Goal: Task Accomplishment & Management: Manage account settings

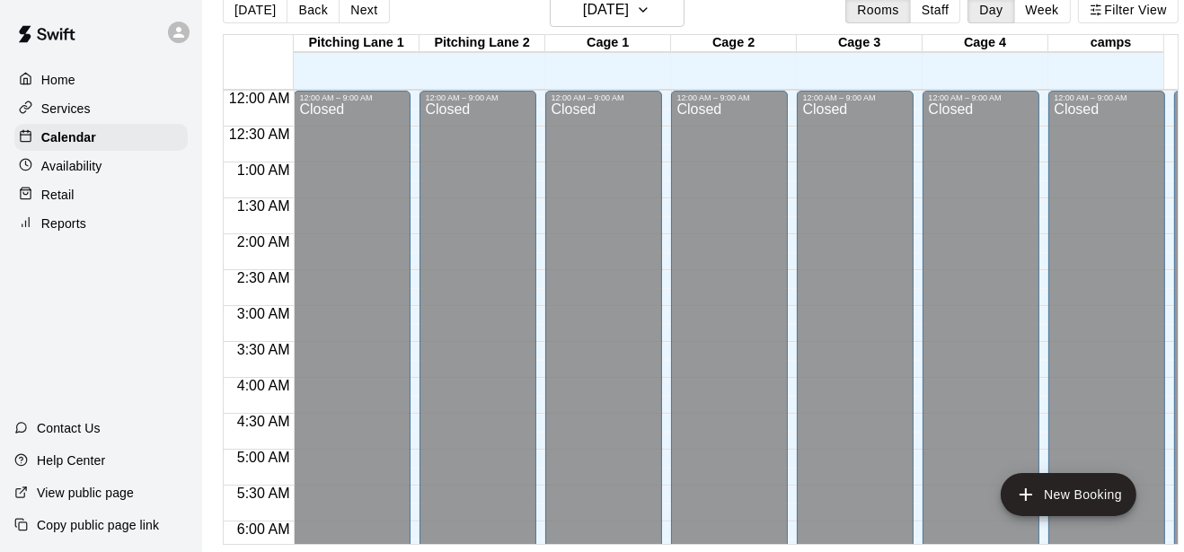
scroll to position [593, 0]
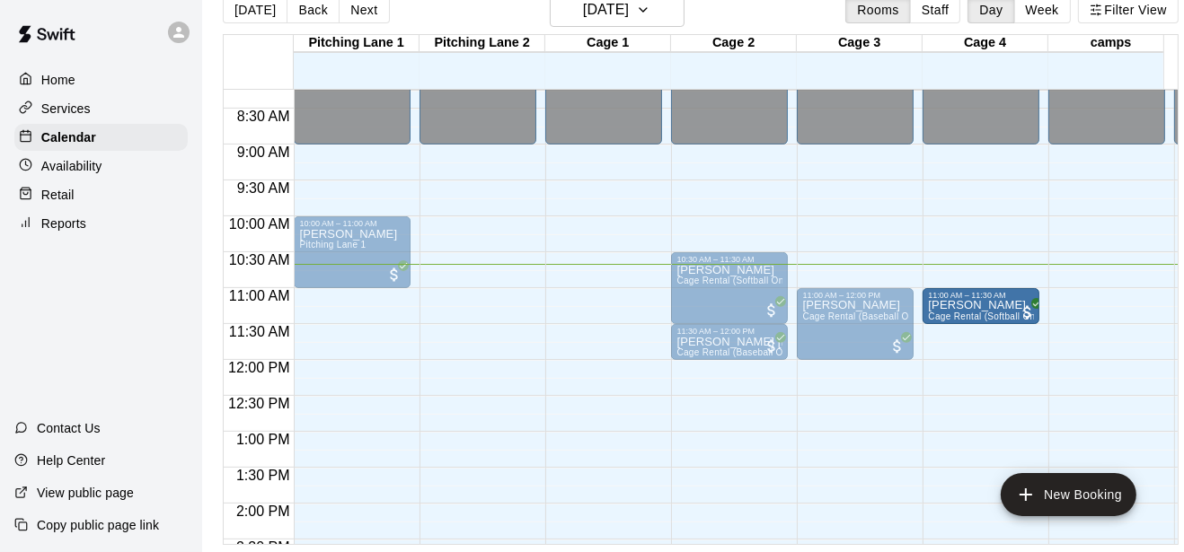
drag, startPoint x: 603, startPoint y: 304, endPoint x: 971, endPoint y: 316, distance: 368.5
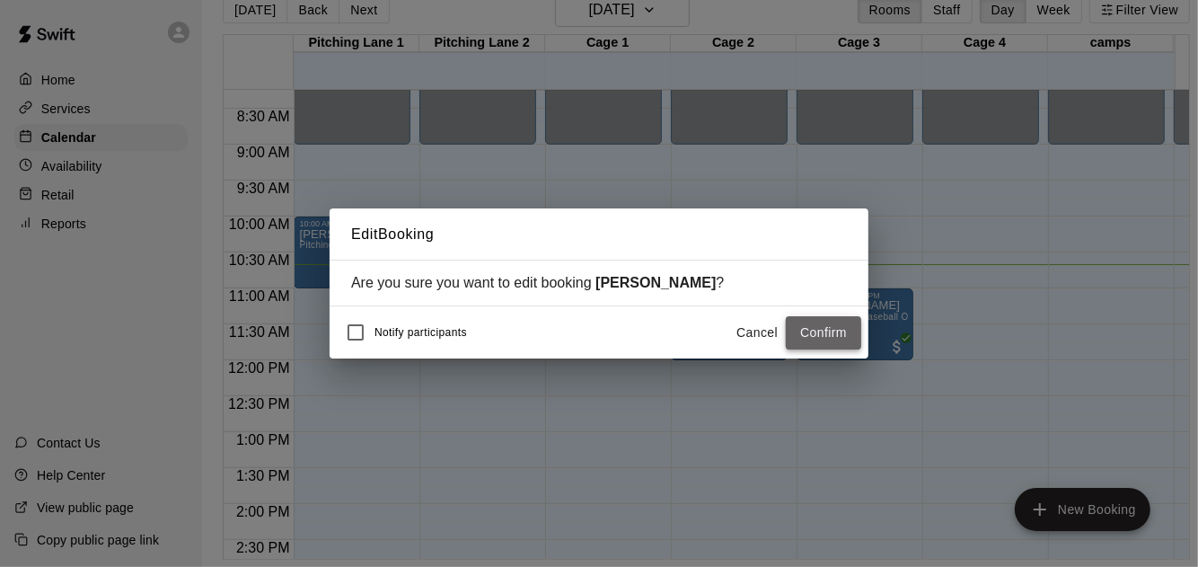
click at [823, 342] on button "Confirm" at bounding box center [823, 332] width 75 height 33
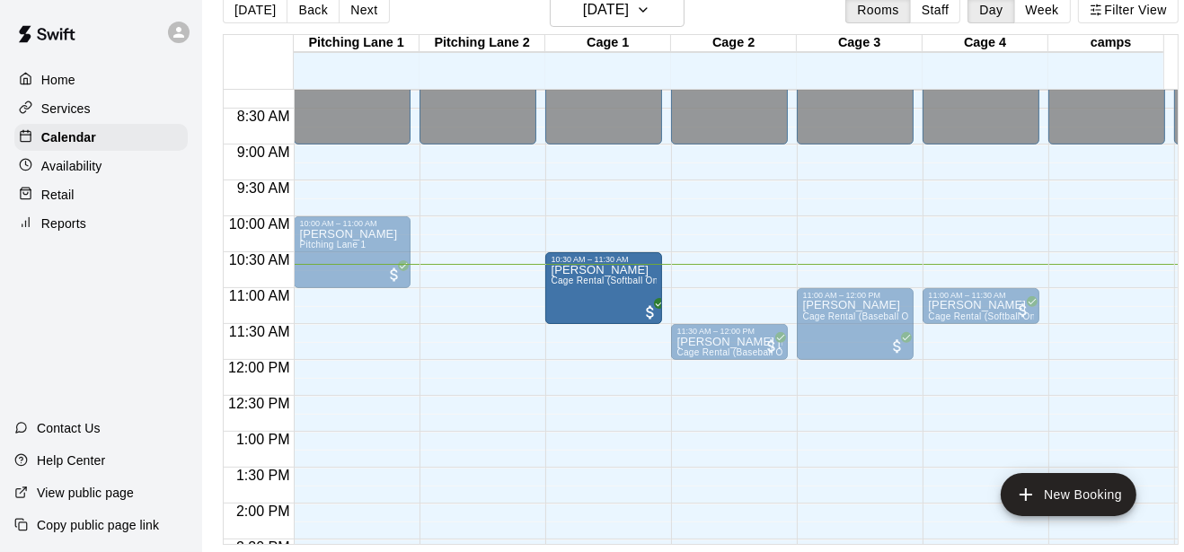
drag, startPoint x: 574, startPoint y: 294, endPoint x: 545, endPoint y: 295, distance: 28.8
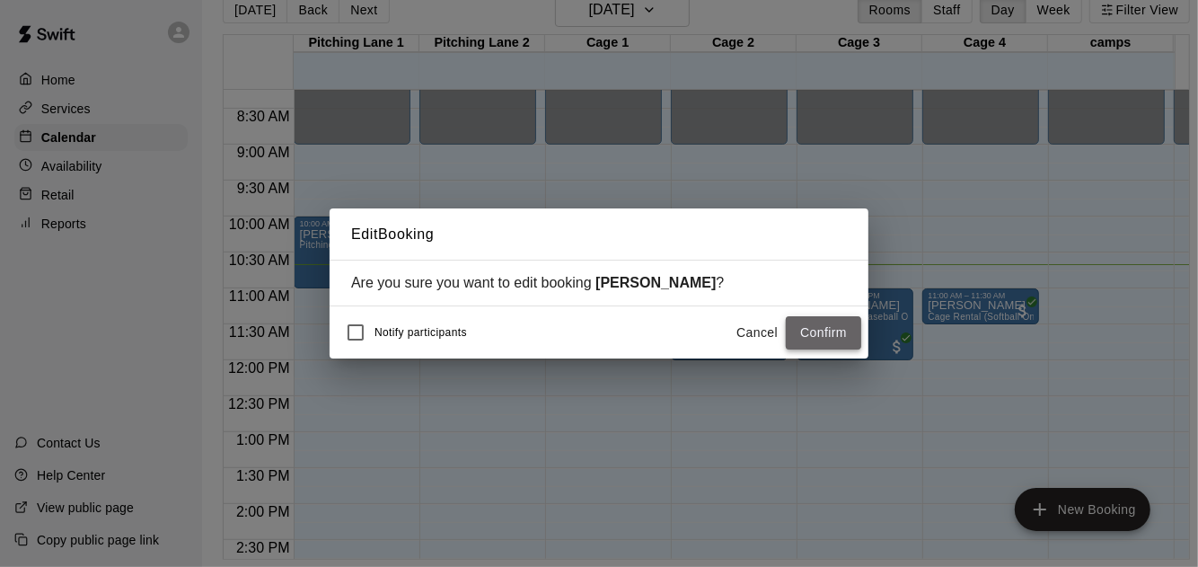
click at [852, 324] on button "Confirm" at bounding box center [823, 332] width 75 height 33
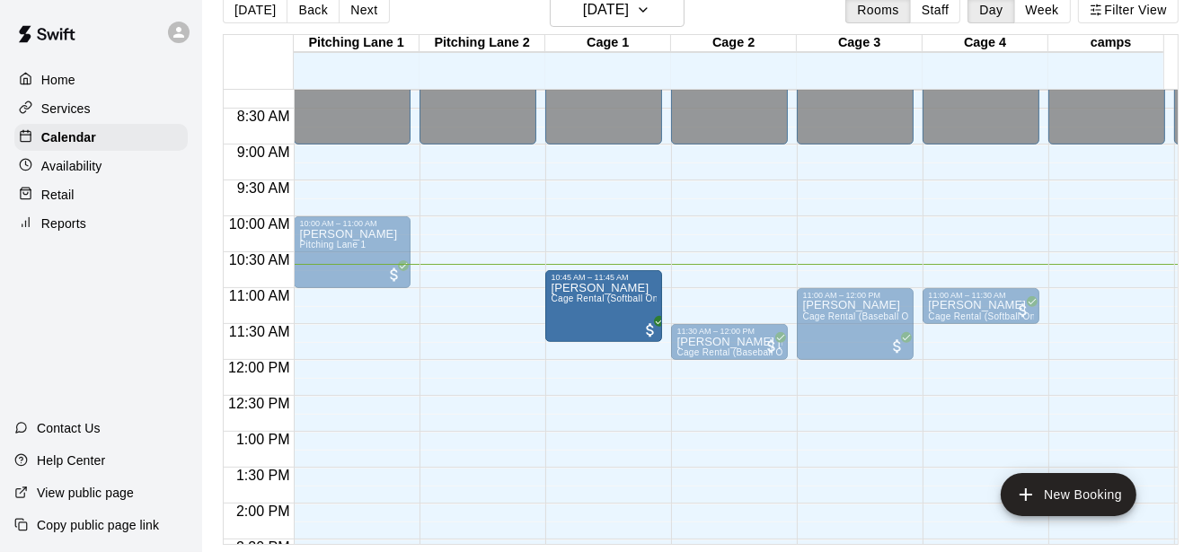
drag, startPoint x: 631, startPoint y: 294, endPoint x: 631, endPoint y: 315, distance: 21.6
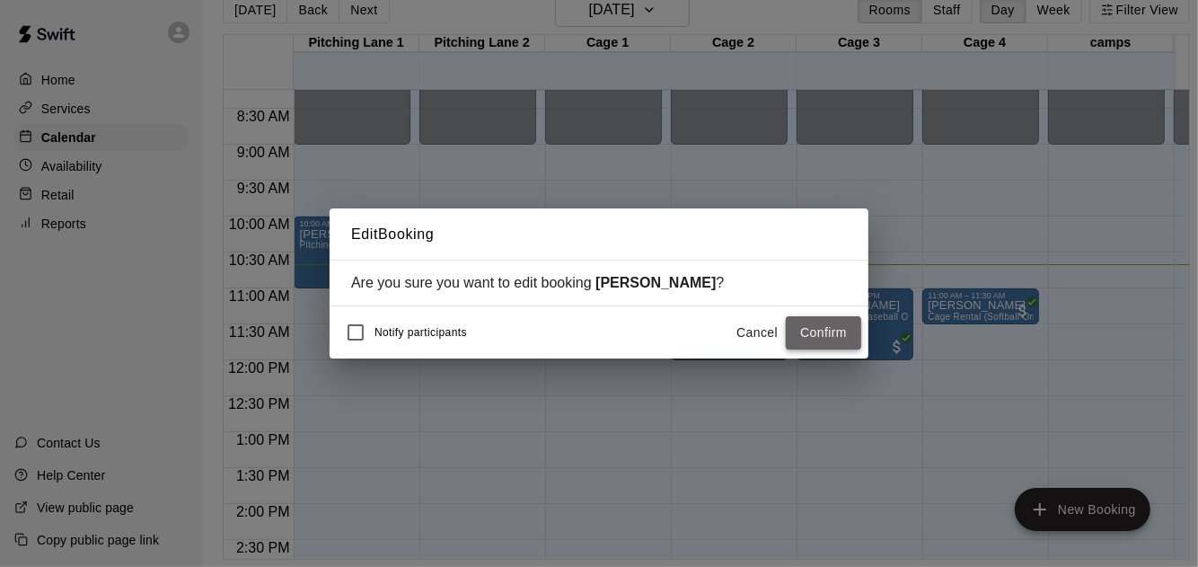
click at [848, 328] on button "Confirm" at bounding box center [823, 332] width 75 height 33
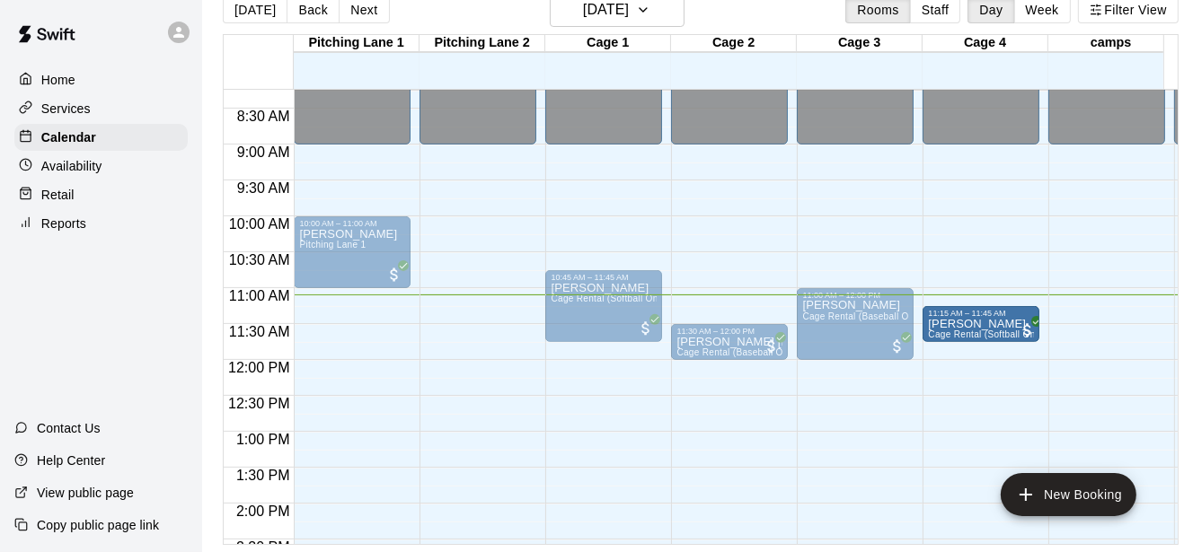
drag, startPoint x: 954, startPoint y: 305, endPoint x: 957, endPoint y: 326, distance: 21.7
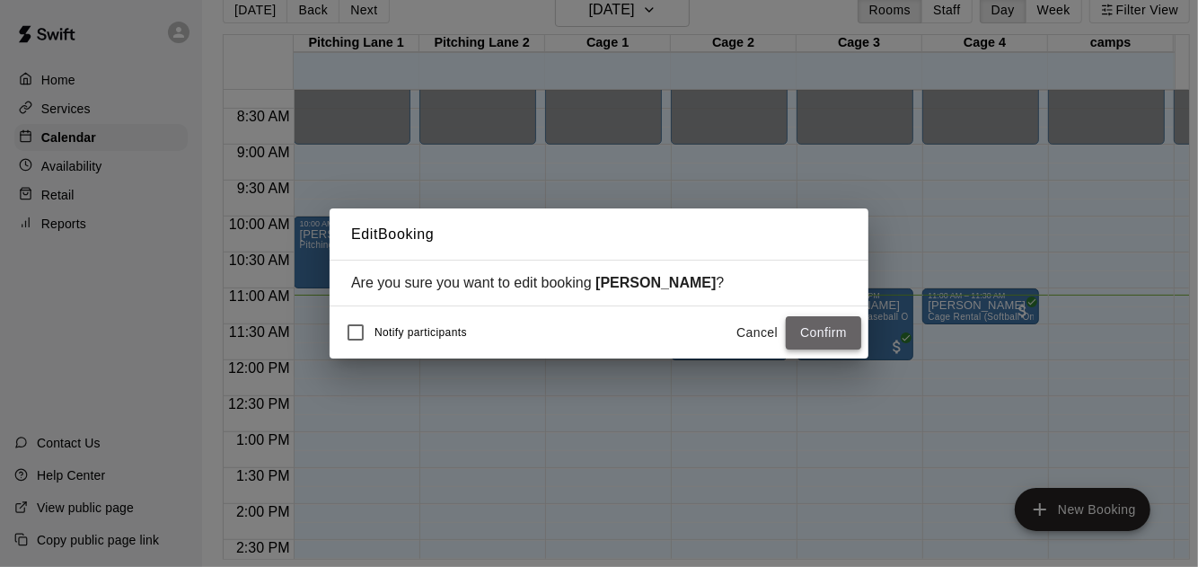
click at [805, 330] on button "Confirm" at bounding box center [823, 332] width 75 height 33
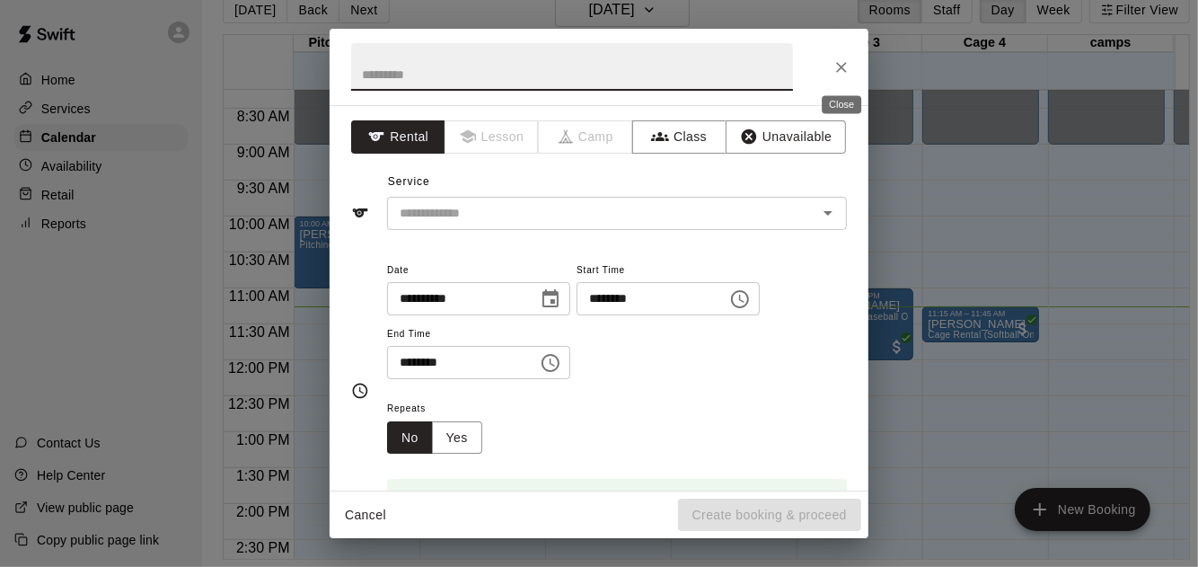
click at [839, 74] on icon "Close" at bounding box center [842, 67] width 18 height 18
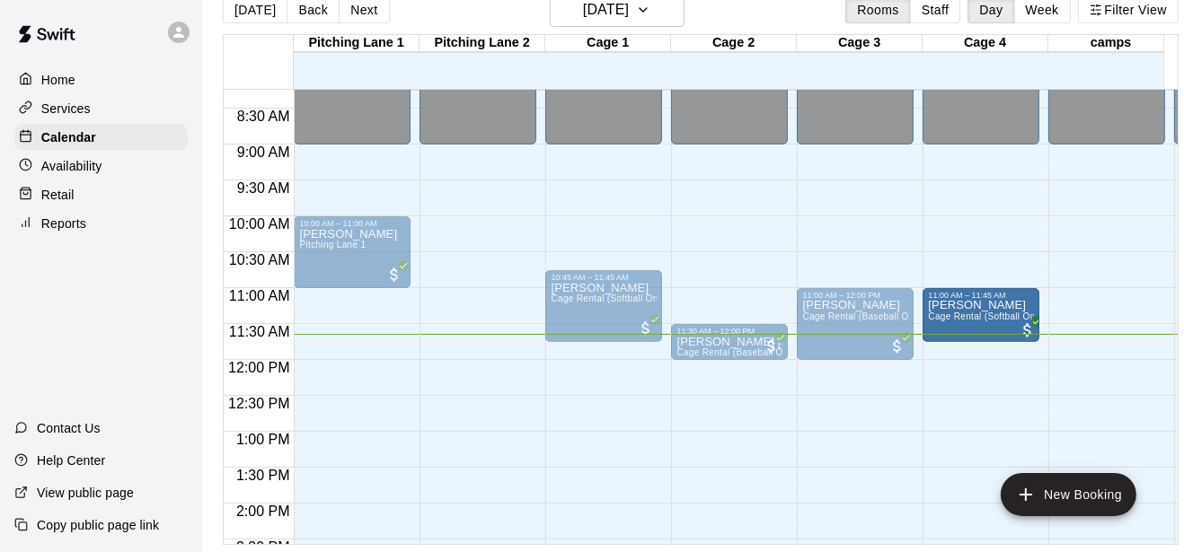
drag, startPoint x: 950, startPoint y: 310, endPoint x: 952, endPoint y: 298, distance: 12.0
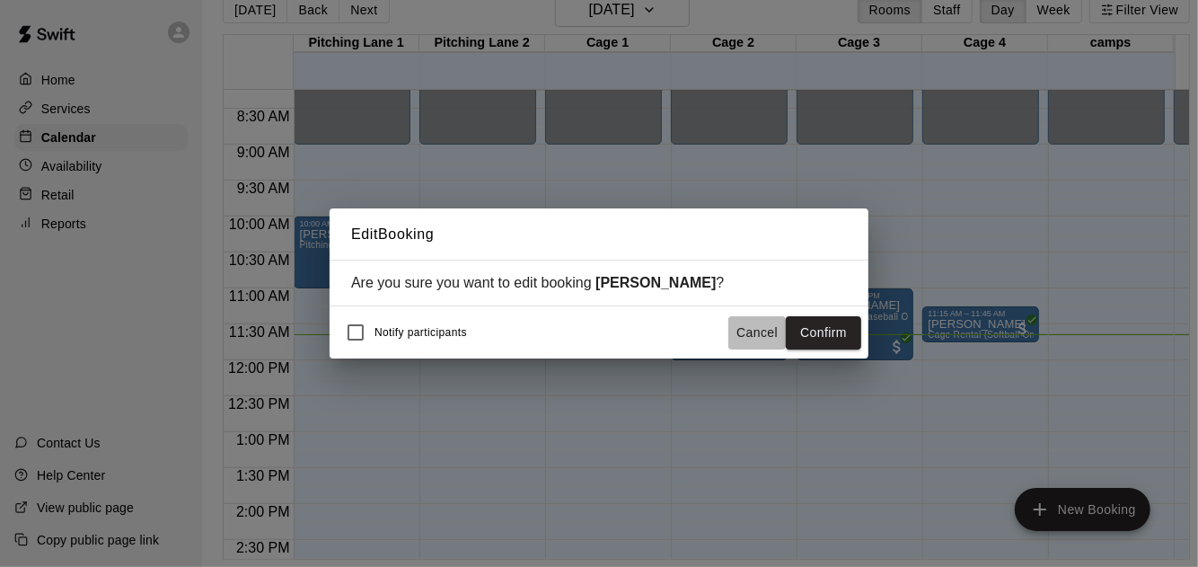
click at [760, 331] on button "Cancel" at bounding box center [757, 332] width 57 height 33
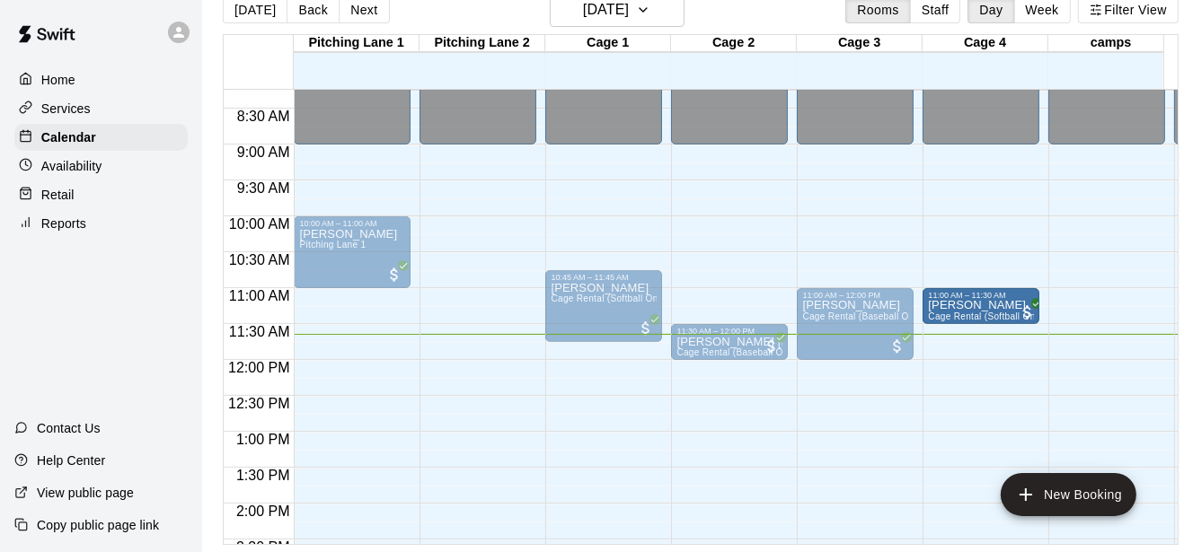
drag, startPoint x: 987, startPoint y: 322, endPoint x: 985, endPoint y: 309, distance: 12.7
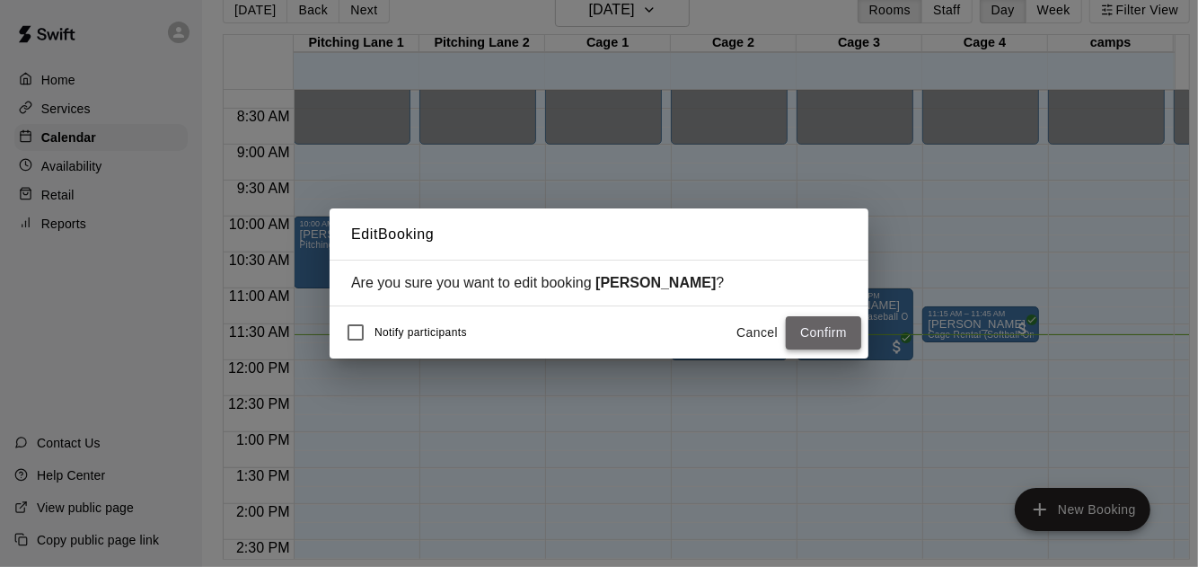
click at [832, 336] on button "Confirm" at bounding box center [823, 332] width 75 height 33
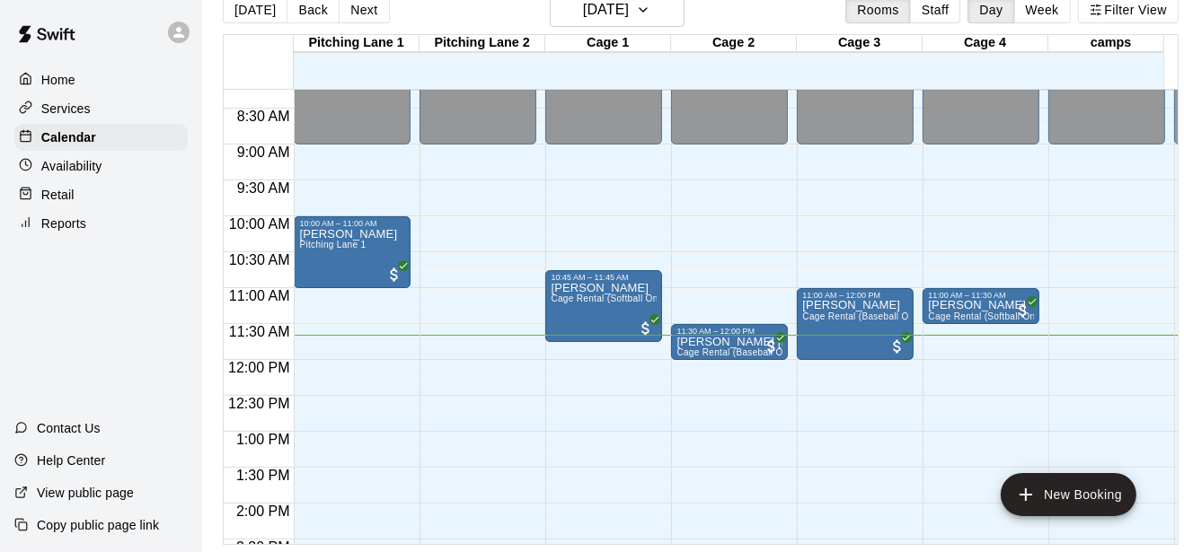
click at [823, 17] on div "[DATE] Back [DATE][DATE] Rooms Staff Day Week Filter View" at bounding box center [701, 13] width 956 height 41
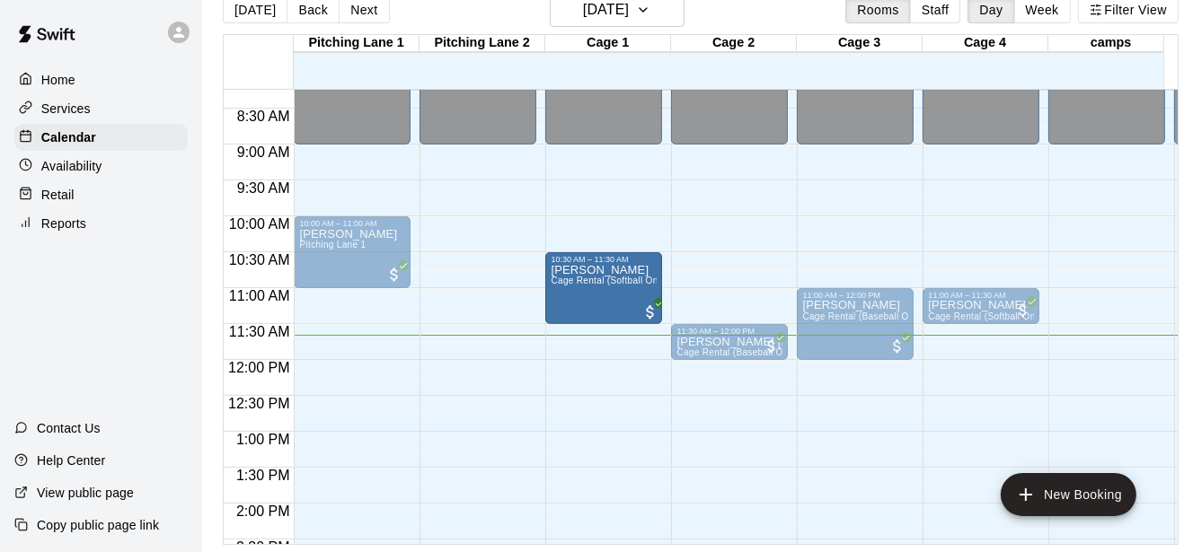
drag, startPoint x: 595, startPoint y: 302, endPoint x: 599, endPoint y: 289, distance: 13.4
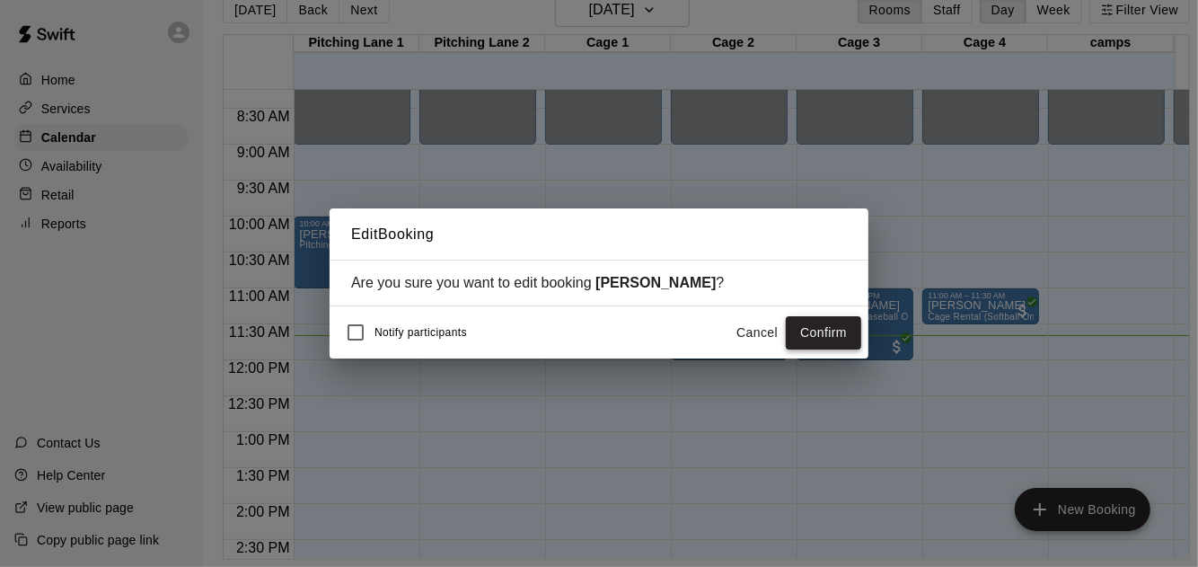
click at [831, 330] on button "Confirm" at bounding box center [823, 332] width 75 height 33
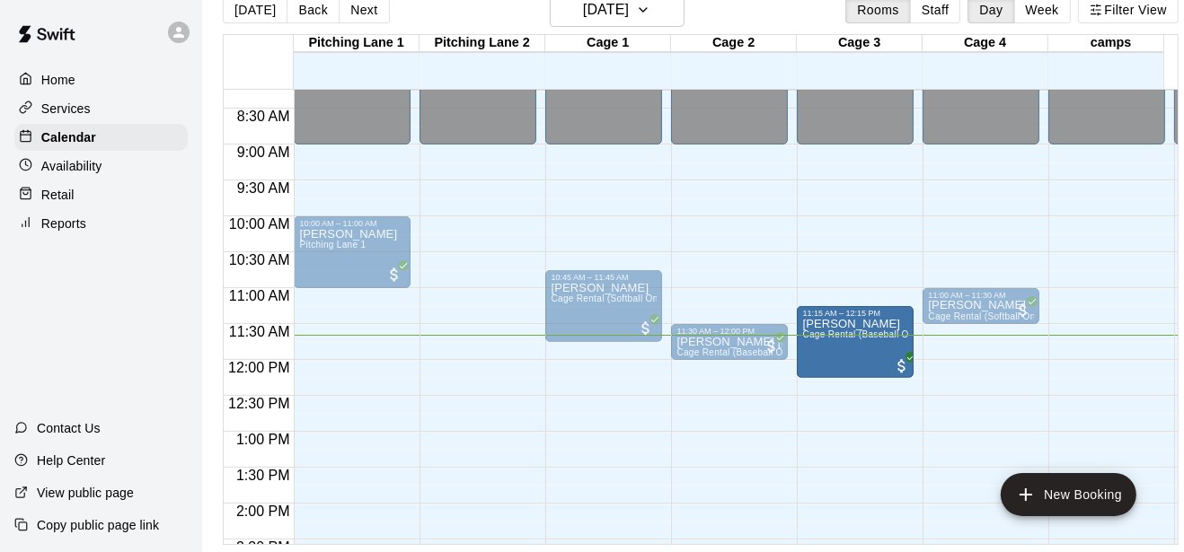
drag, startPoint x: 829, startPoint y: 326, endPoint x: 832, endPoint y: 350, distance: 24.4
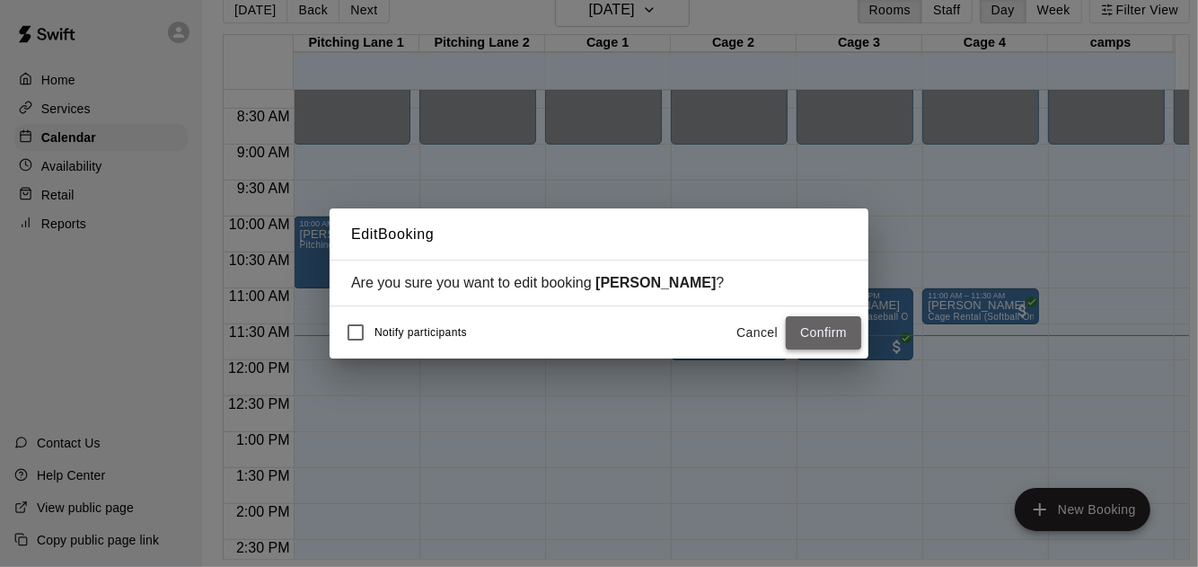
click at [800, 328] on button "Confirm" at bounding box center [823, 332] width 75 height 33
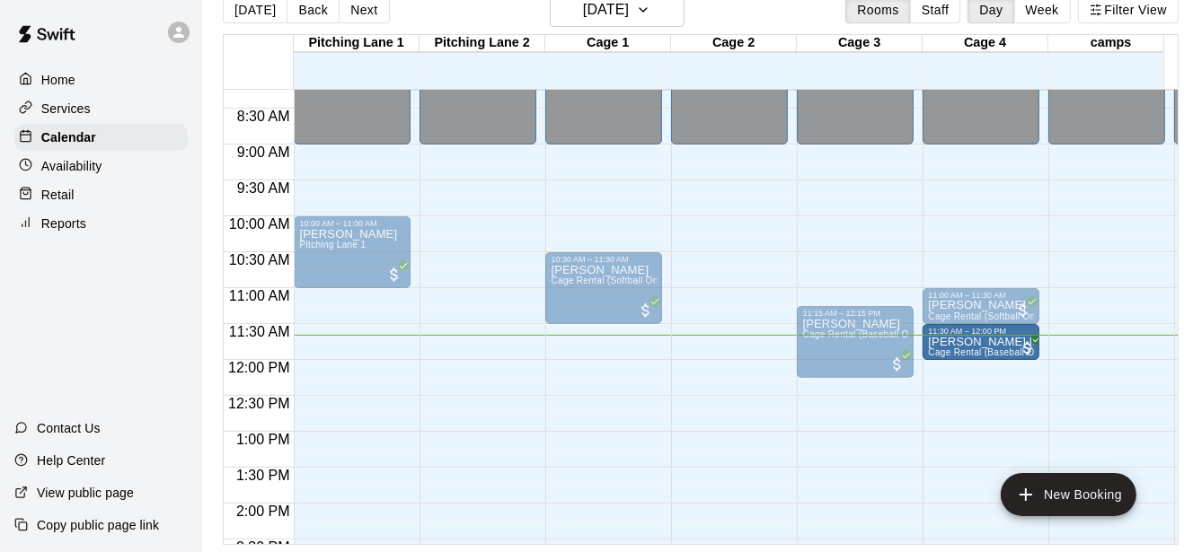
drag, startPoint x: 750, startPoint y: 340, endPoint x: 984, endPoint y: 348, distance: 233.7
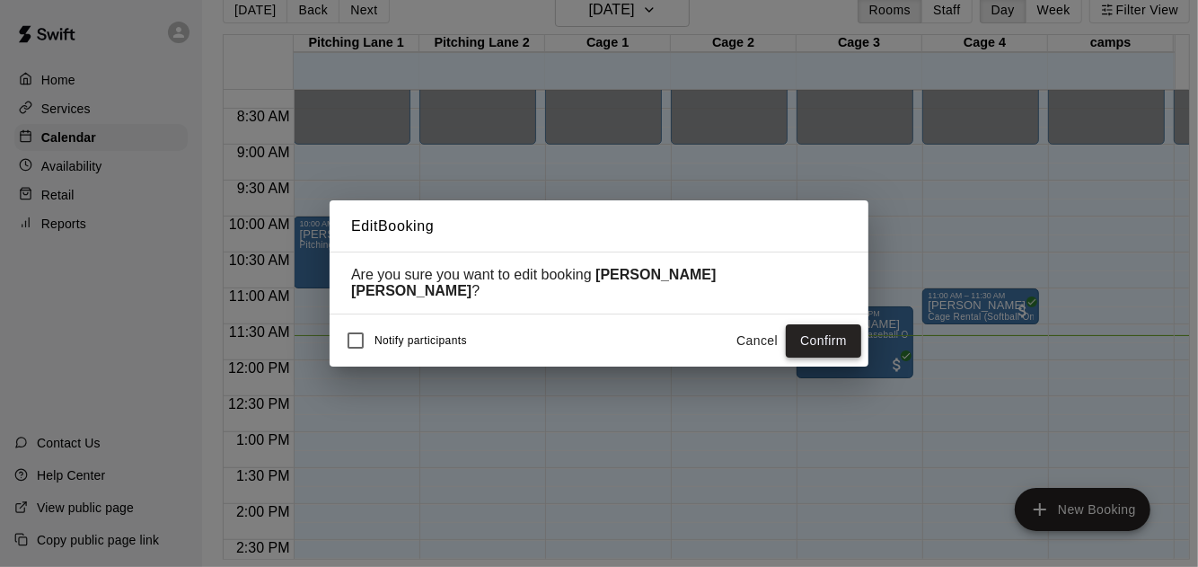
click at [793, 326] on button "Confirm" at bounding box center [823, 340] width 75 height 33
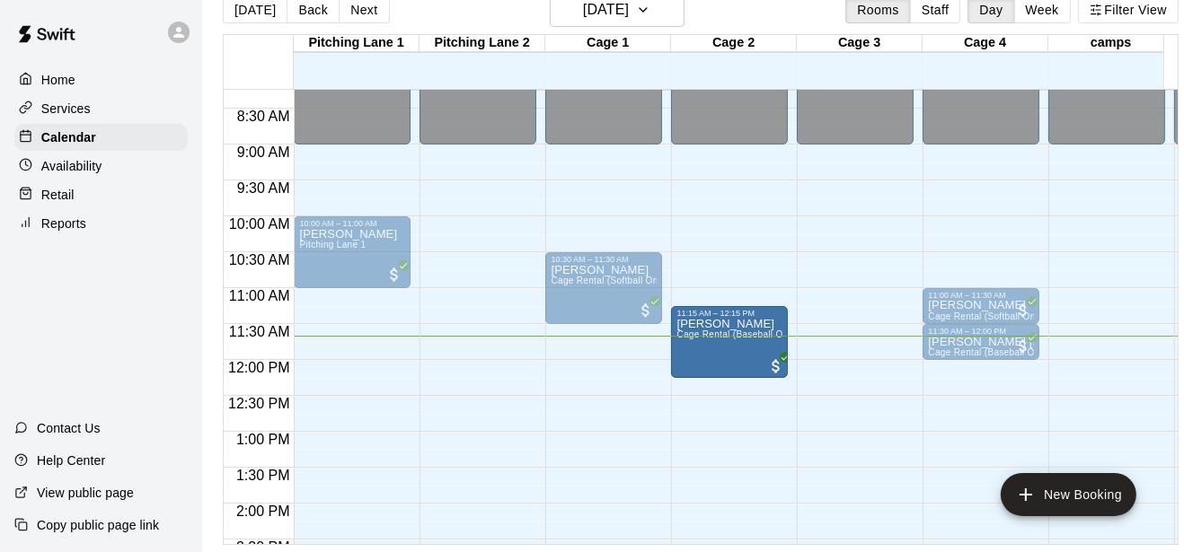
drag, startPoint x: 873, startPoint y: 331, endPoint x: 744, endPoint y: 344, distance: 130.0
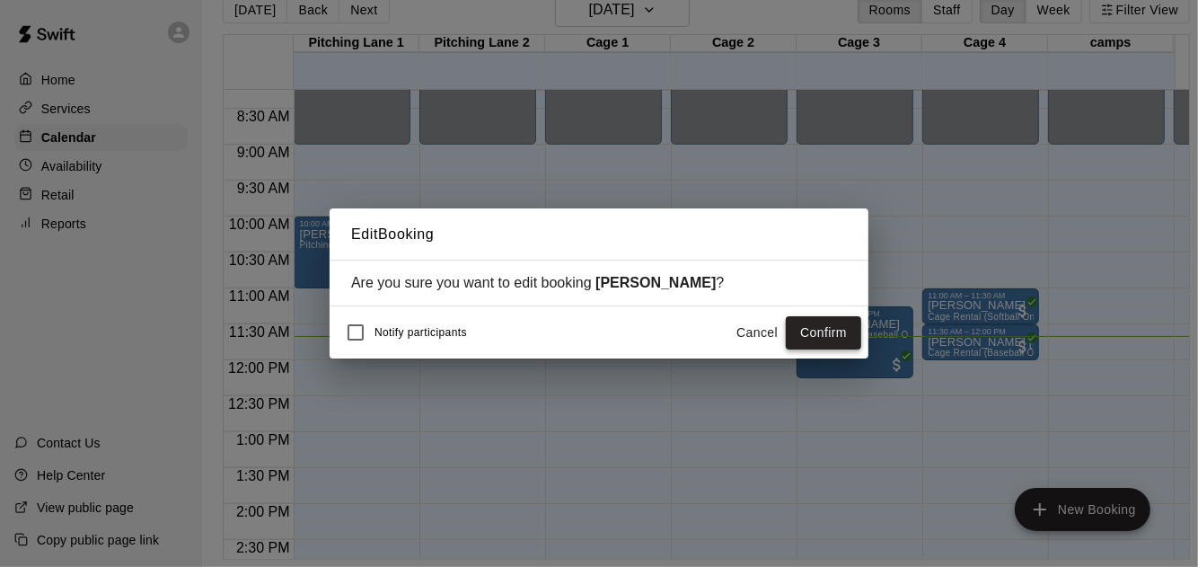
click at [823, 331] on button "Confirm" at bounding box center [823, 332] width 75 height 33
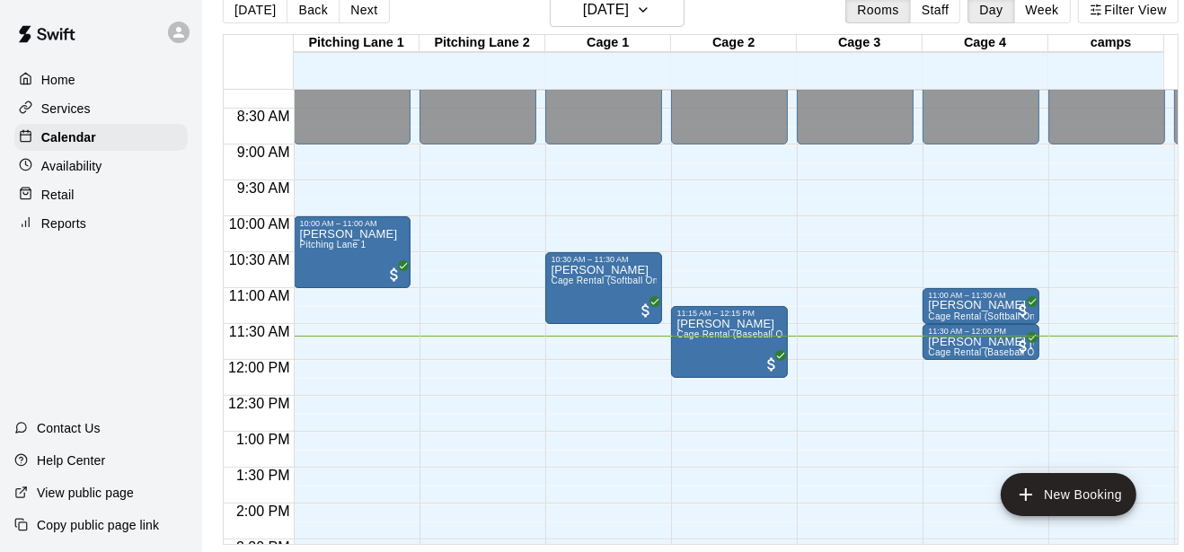
drag, startPoint x: 998, startPoint y: 346, endPoint x: 845, endPoint y: 347, distance: 152.7
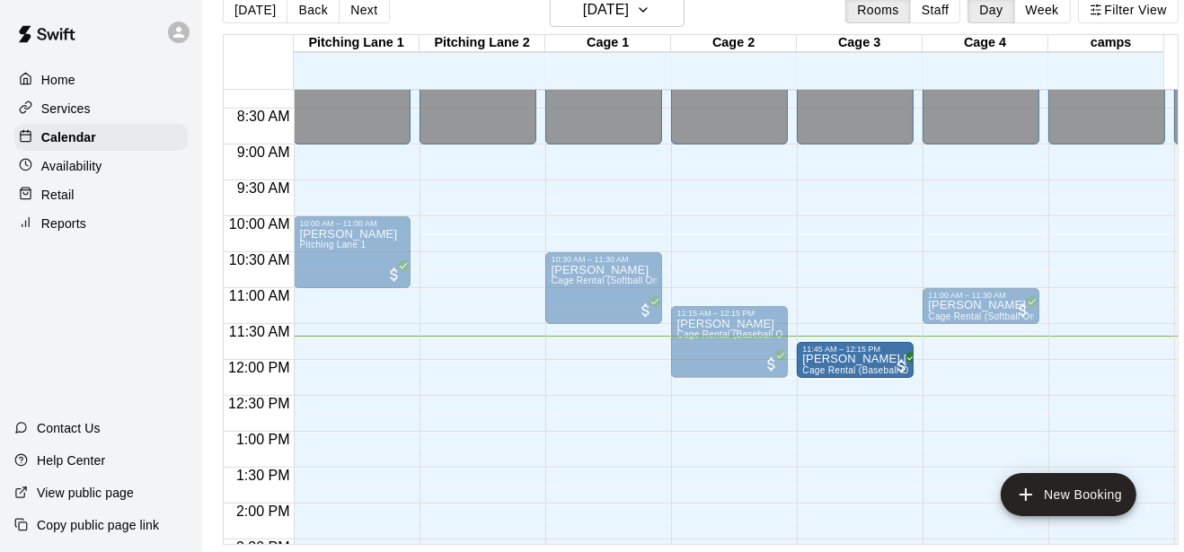
drag, startPoint x: 1009, startPoint y: 337, endPoint x: 862, endPoint y: 364, distance: 148.9
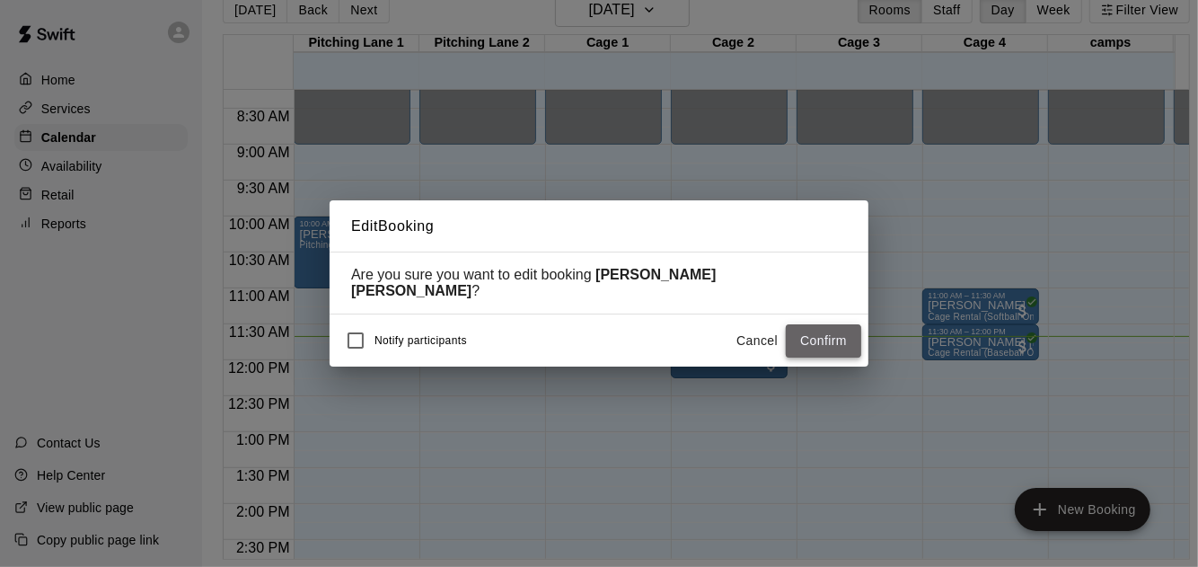
click at [829, 324] on button "Confirm" at bounding box center [823, 340] width 75 height 33
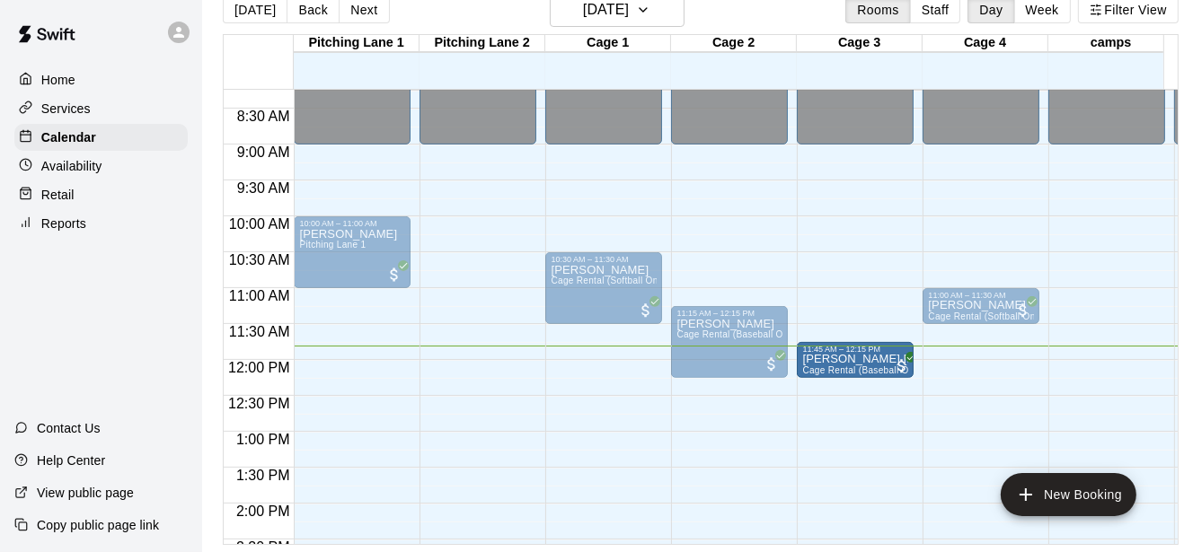
drag, startPoint x: 829, startPoint y: 360, endPoint x: 829, endPoint y: 372, distance: 11.7
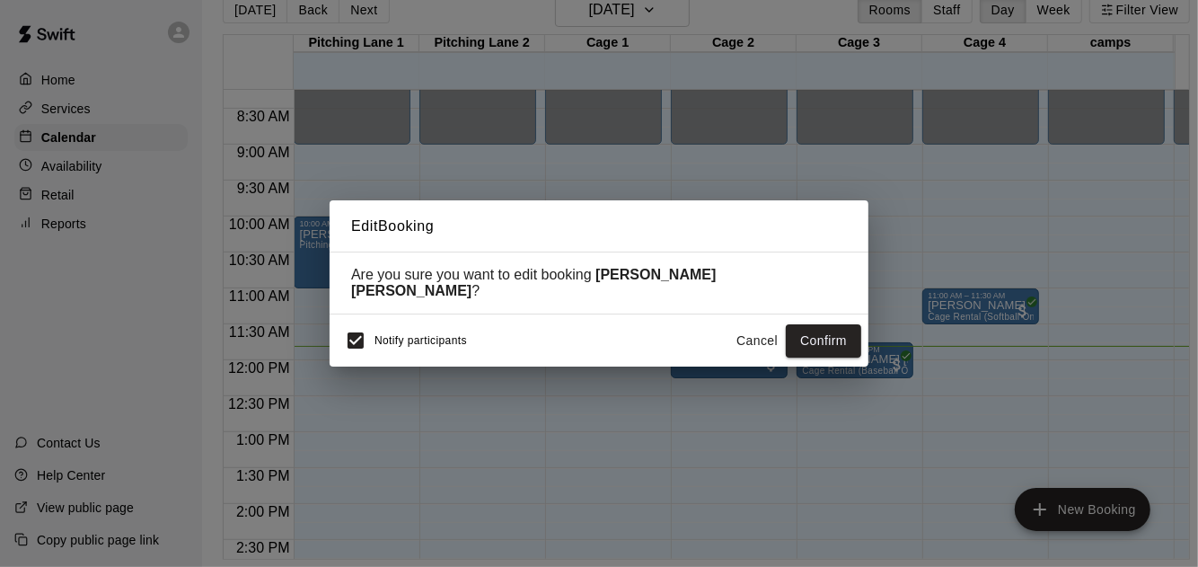
click at [767, 331] on button "Cancel" at bounding box center [757, 340] width 57 height 33
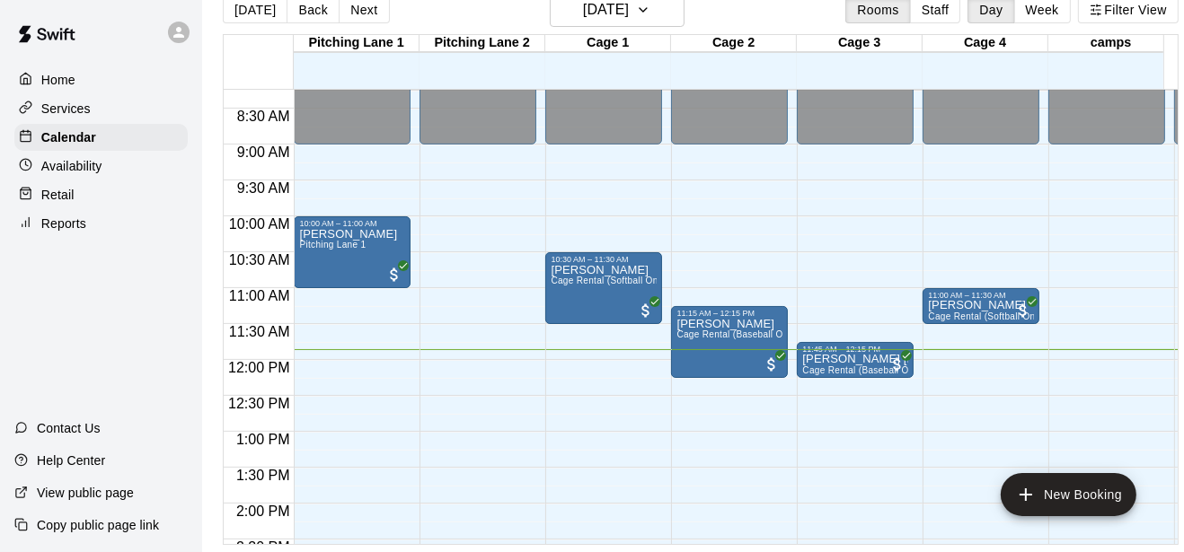
click at [809, 5] on div "[DATE] Back [DATE][DATE] Rooms Staff Day Week Filter View" at bounding box center [701, 13] width 956 height 41
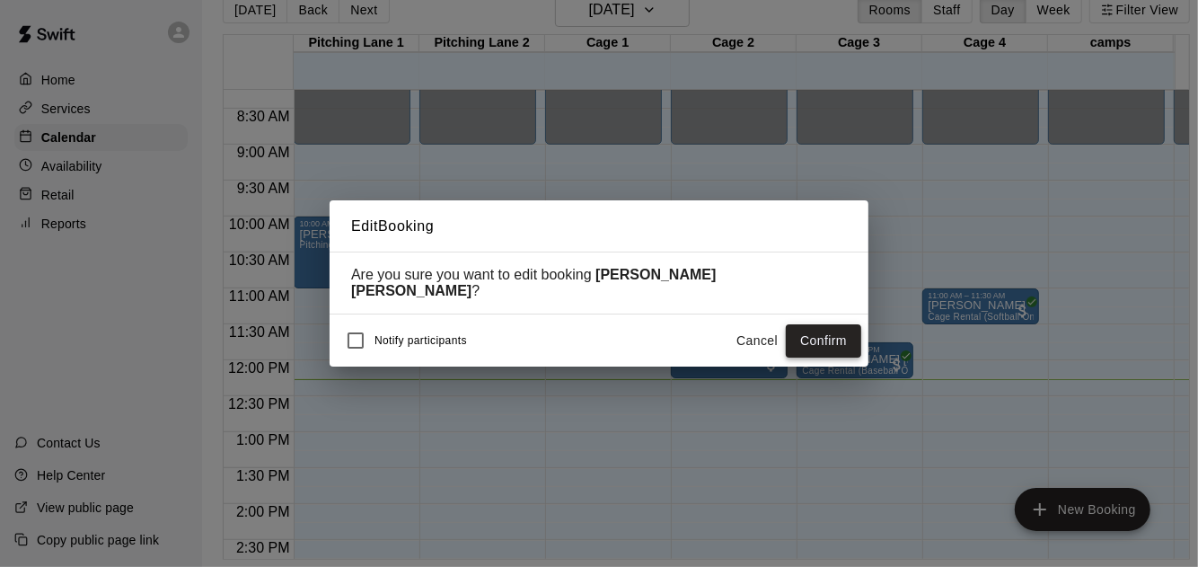
click at [822, 346] on button "Confirm" at bounding box center [823, 340] width 75 height 33
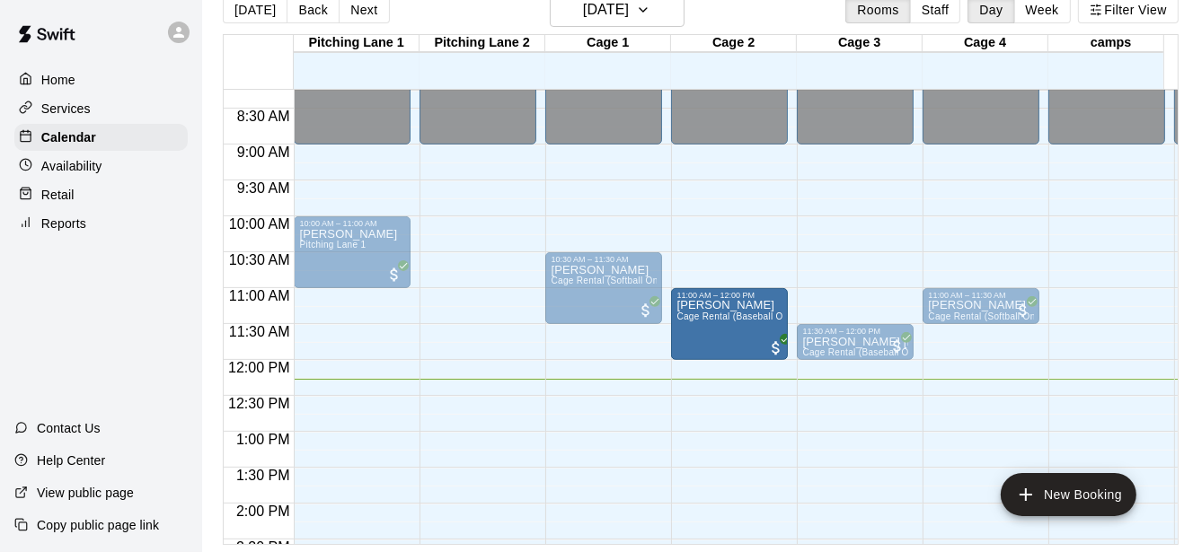
drag, startPoint x: 712, startPoint y: 340, endPoint x: 713, endPoint y: 325, distance: 15.3
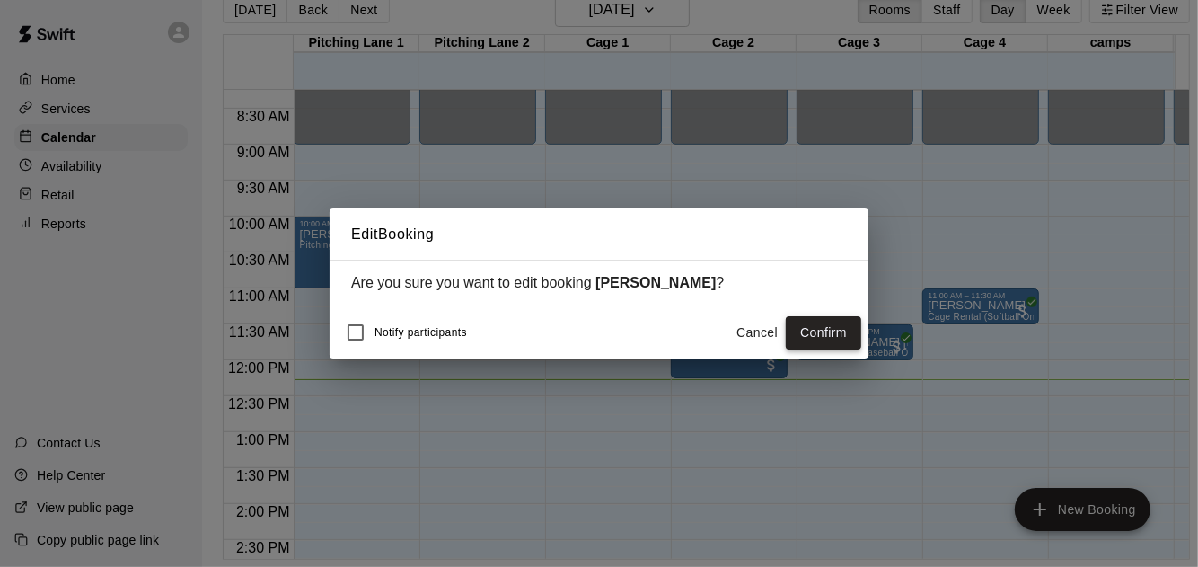
click at [827, 340] on button "Confirm" at bounding box center [823, 332] width 75 height 33
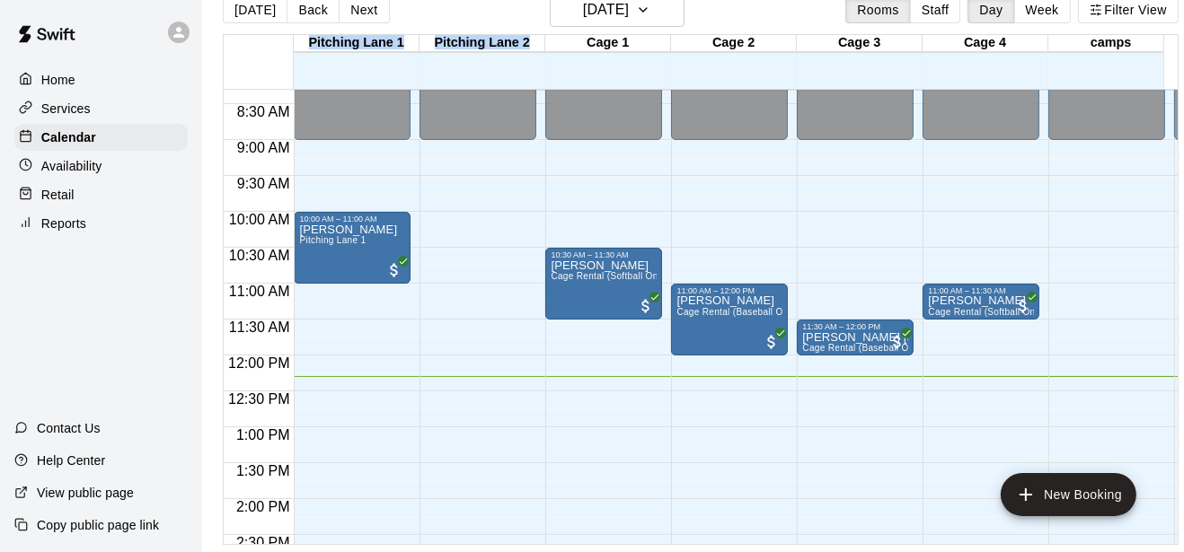
scroll to position [22, 0]
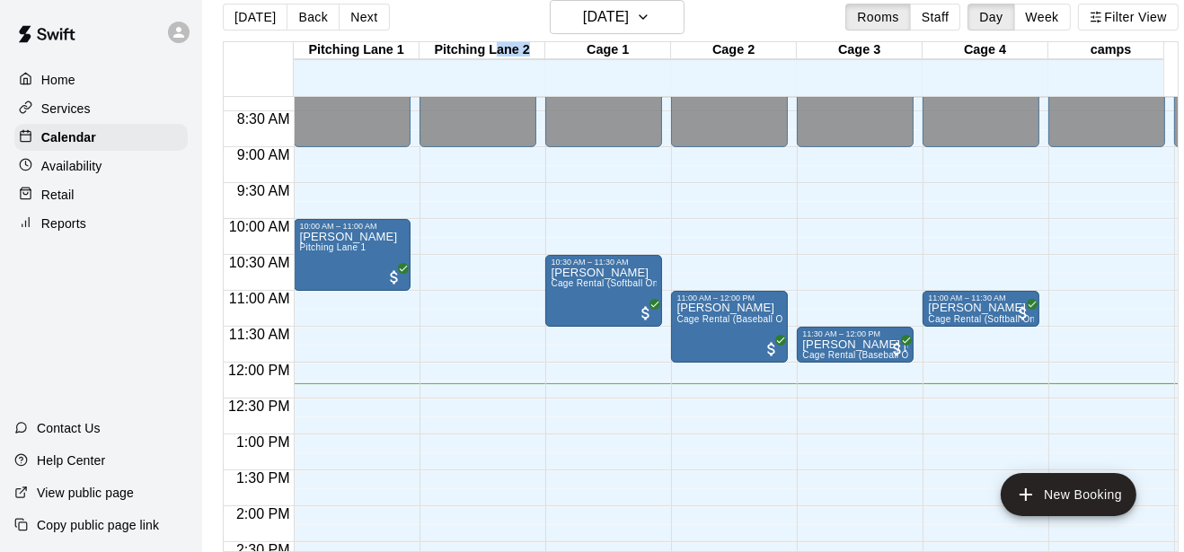
drag, startPoint x: 533, startPoint y: 43, endPoint x: 497, endPoint y: 49, distance: 36.3
click at [497, 49] on div "Pitching Lane 2" at bounding box center [483, 50] width 126 height 17
drag, startPoint x: 497, startPoint y: 49, endPoint x: 482, endPoint y: 21, distance: 31.3
click at [482, 21] on div "[DATE] Back [DATE][DATE] Rooms Staff Day Week Filter View" at bounding box center [701, 20] width 956 height 41
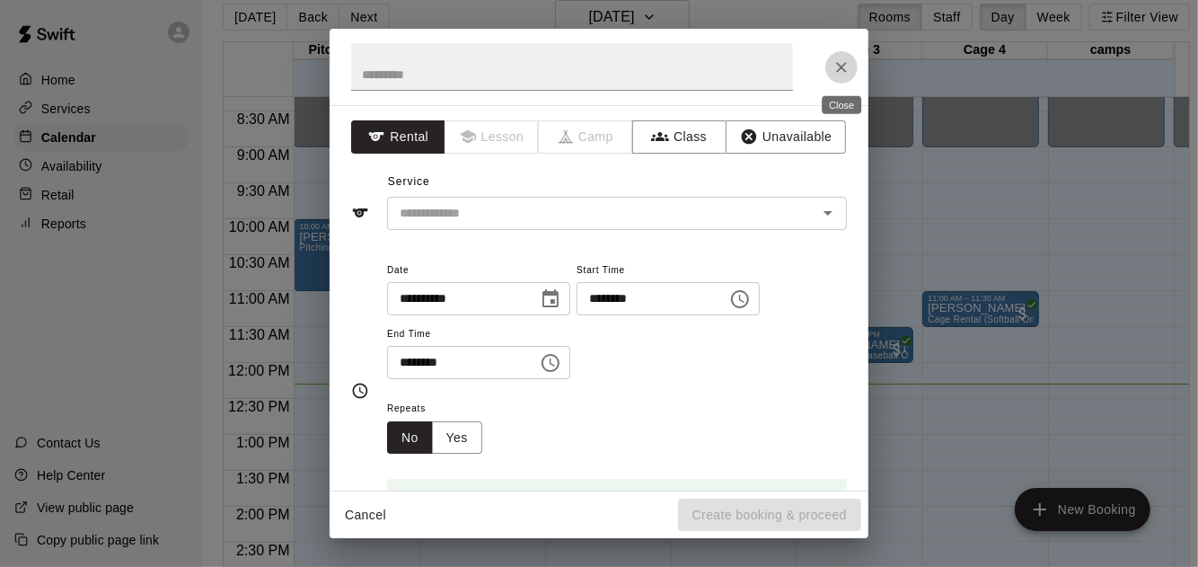
drag, startPoint x: 812, startPoint y: 219, endPoint x: 837, endPoint y: 62, distance: 159.2
click at [837, 62] on icon "Close" at bounding box center [842, 67] width 18 height 18
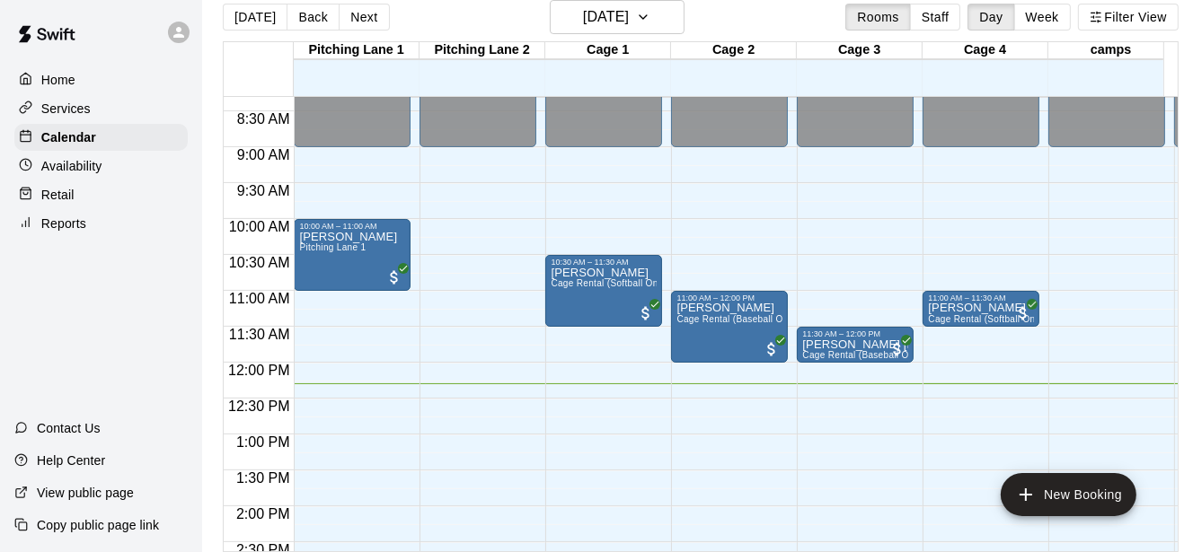
click at [791, 21] on div "[DATE] Back [DATE][DATE] Rooms Staff Day Week Filter View" at bounding box center [701, 20] width 956 height 41
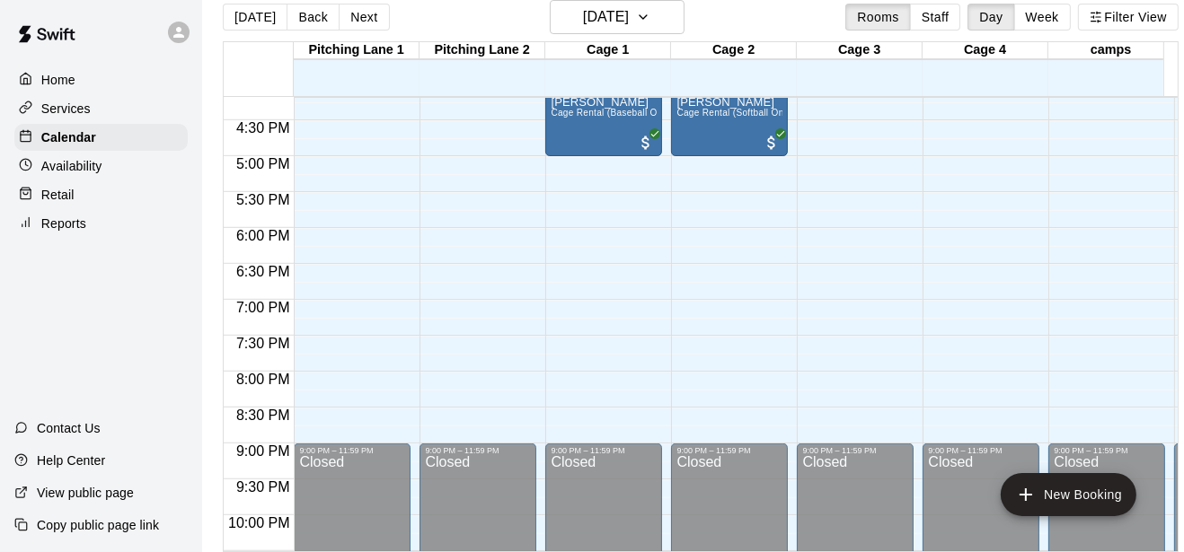
scroll to position [880, 0]
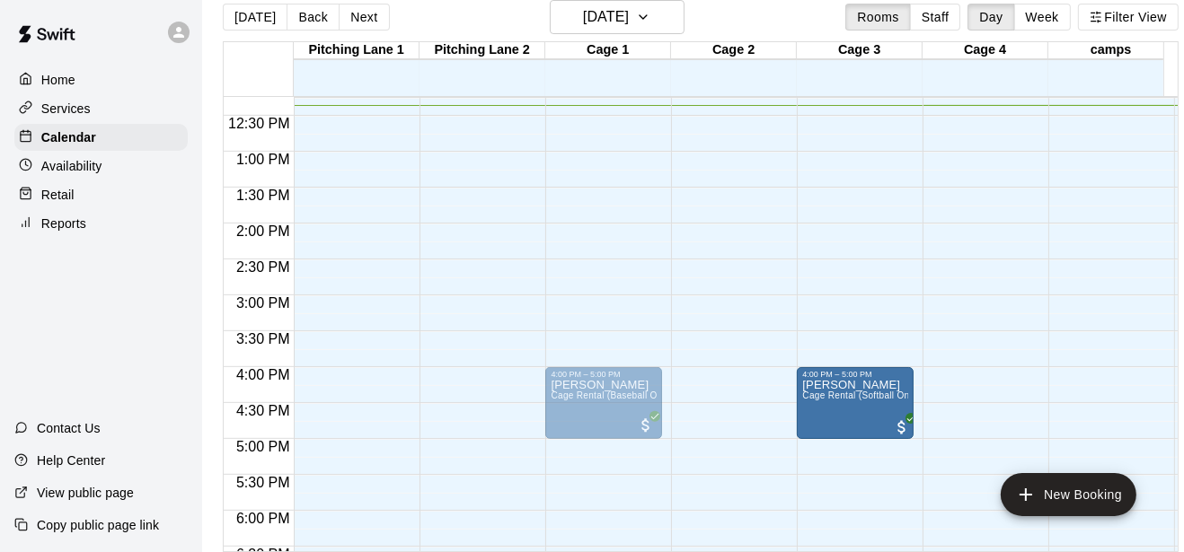
drag, startPoint x: 736, startPoint y: 420, endPoint x: 844, endPoint y: 426, distance: 108.9
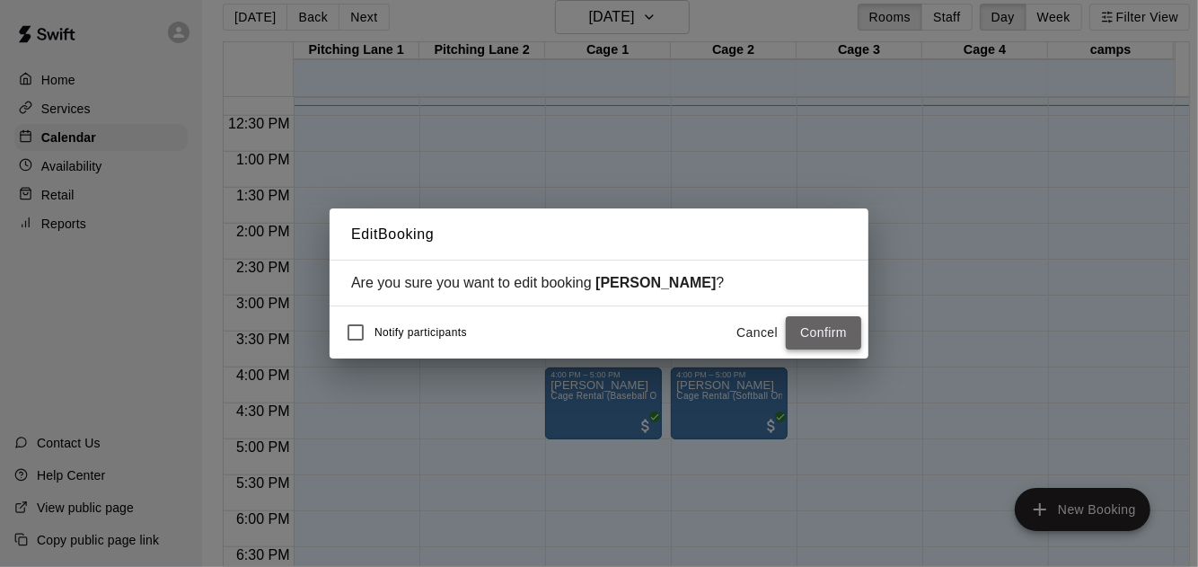
click at [825, 339] on button "Confirm" at bounding box center [823, 332] width 75 height 33
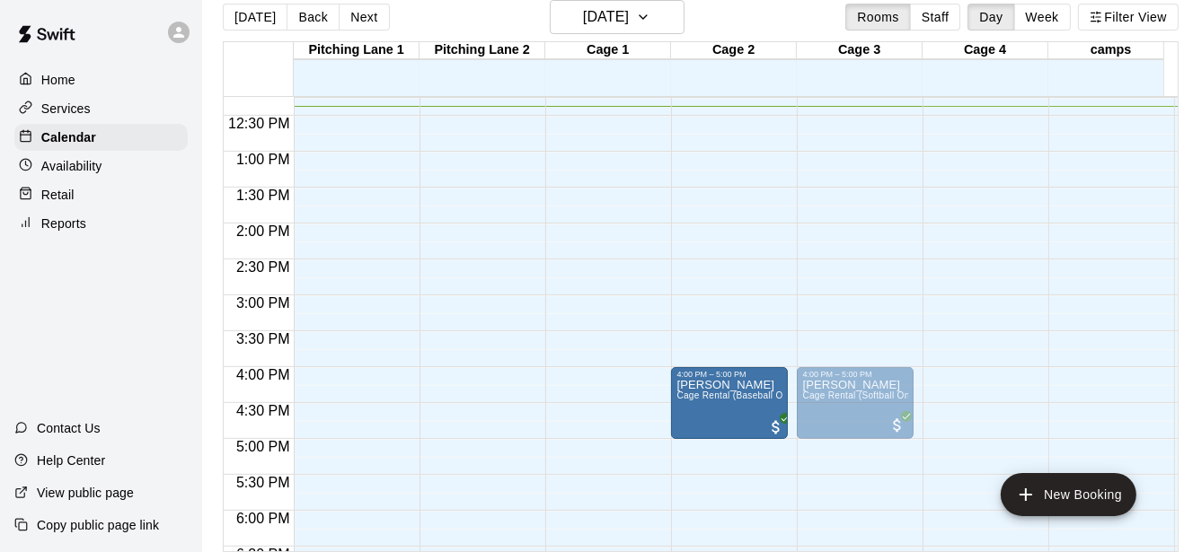
drag, startPoint x: 578, startPoint y: 411, endPoint x: 671, endPoint y: 425, distance: 94.5
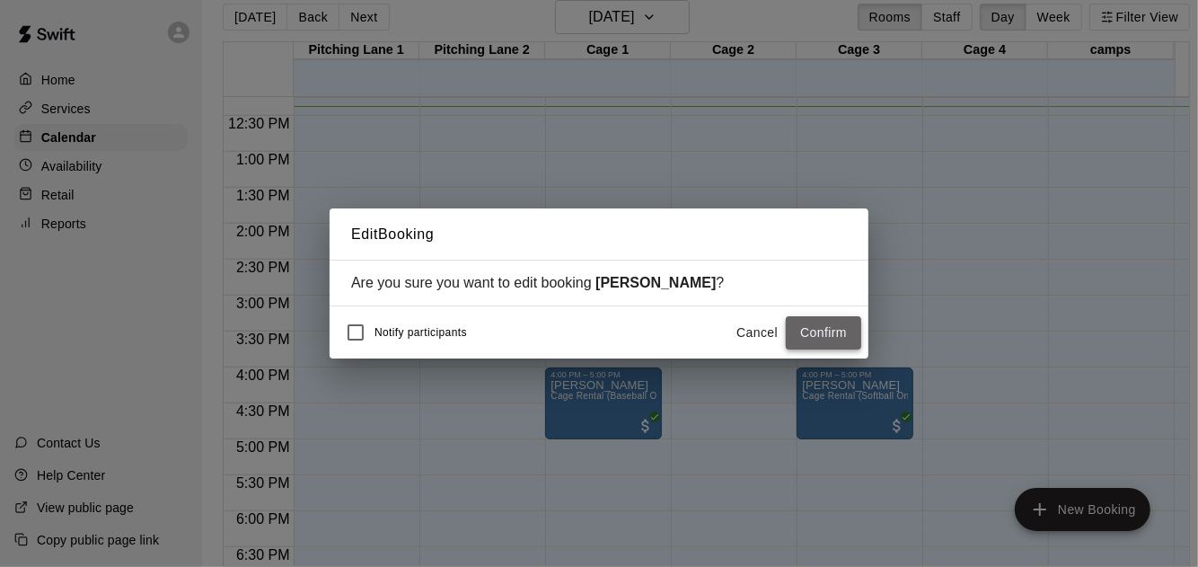
click at [825, 340] on button "Confirm" at bounding box center [823, 332] width 75 height 33
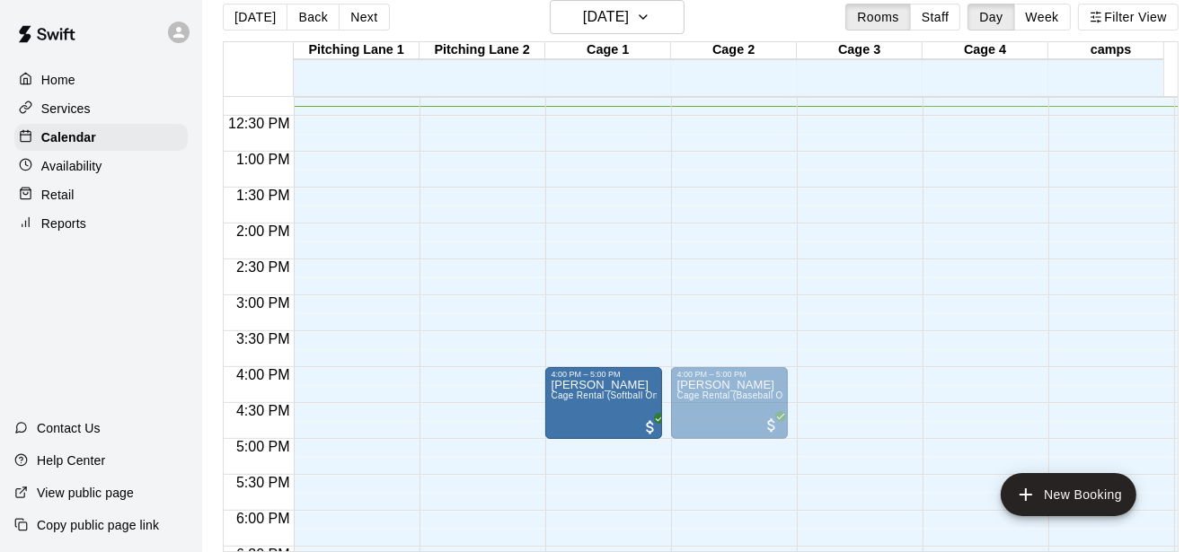
drag, startPoint x: 773, startPoint y: 405, endPoint x: 638, endPoint y: 419, distance: 136.3
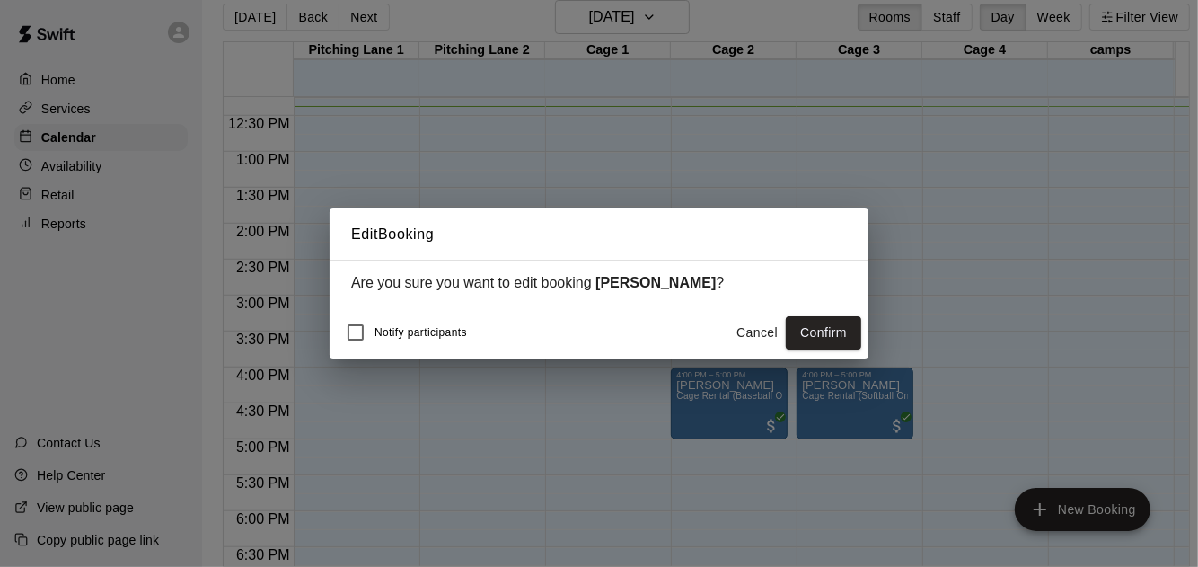
click at [818, 336] on button "Confirm" at bounding box center [823, 332] width 75 height 33
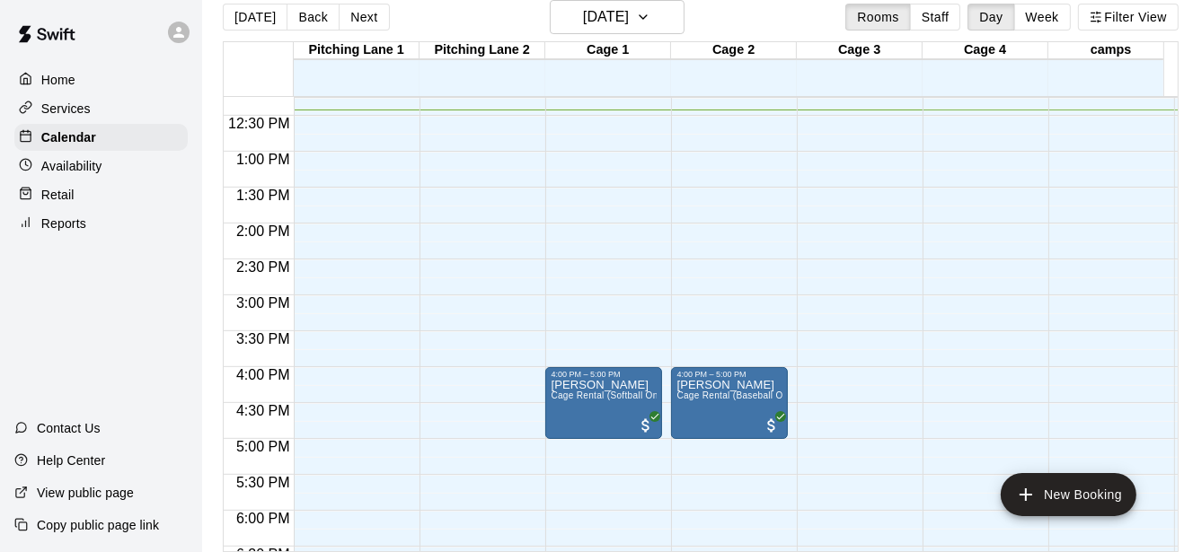
scroll to position [597, 0]
